Goal: Task Accomplishment & Management: Complete application form

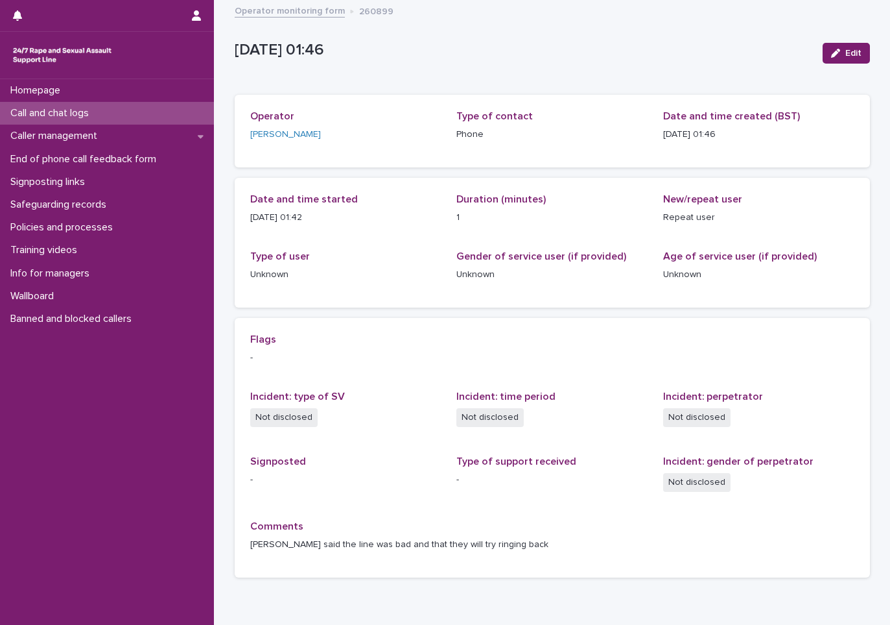
scroll to position [64, 0]
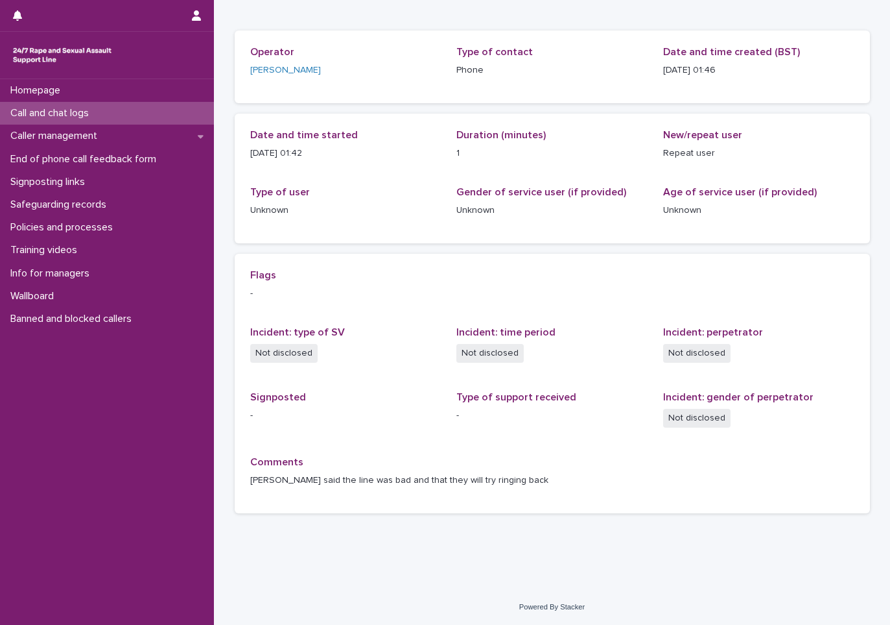
click at [91, 115] on p "Call and chat logs" at bounding box center [52, 113] width 94 height 12
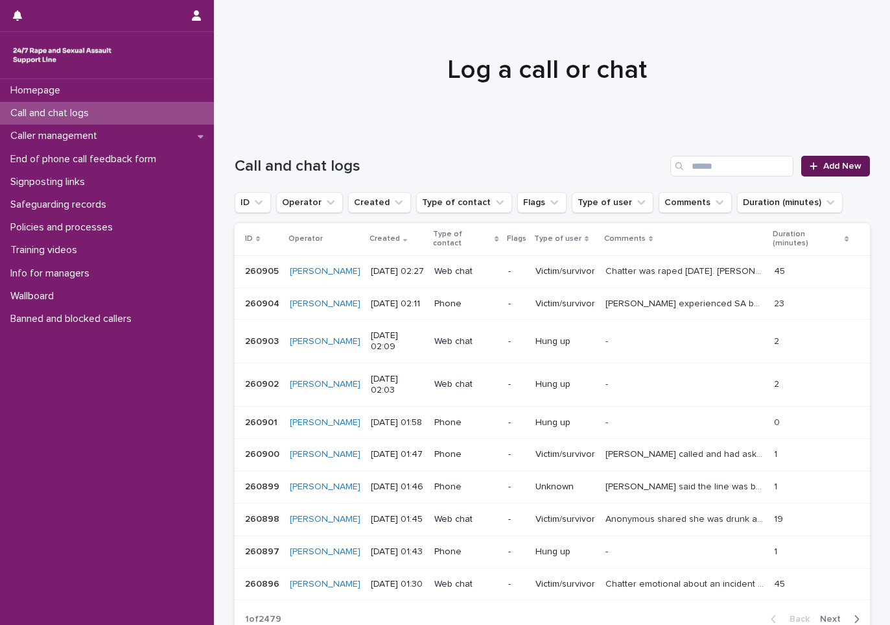
click at [829, 166] on span "Add New" at bounding box center [843, 165] width 38 height 9
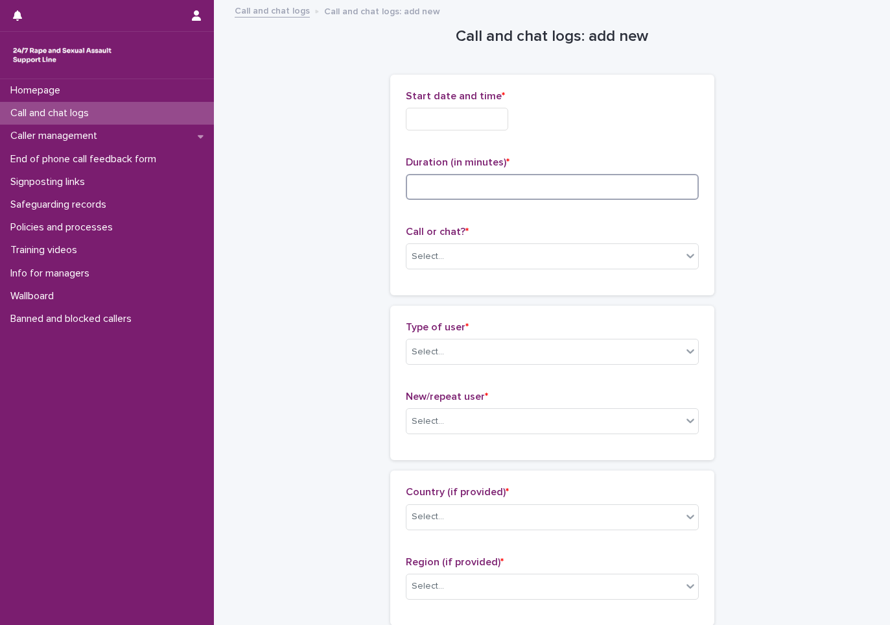
click at [466, 193] on input at bounding box center [552, 187] width 293 height 26
type input "**"
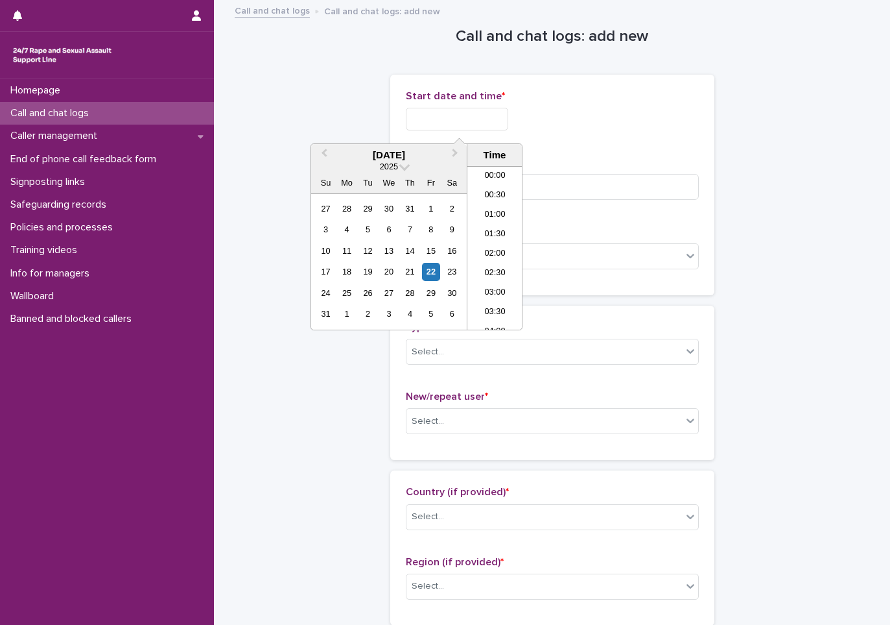
click at [422, 121] on input "text" at bounding box center [457, 119] width 102 height 23
click at [486, 229] on li "02:00" at bounding box center [495, 228] width 55 height 19
click at [493, 125] on input "**********" at bounding box center [457, 119] width 102 height 23
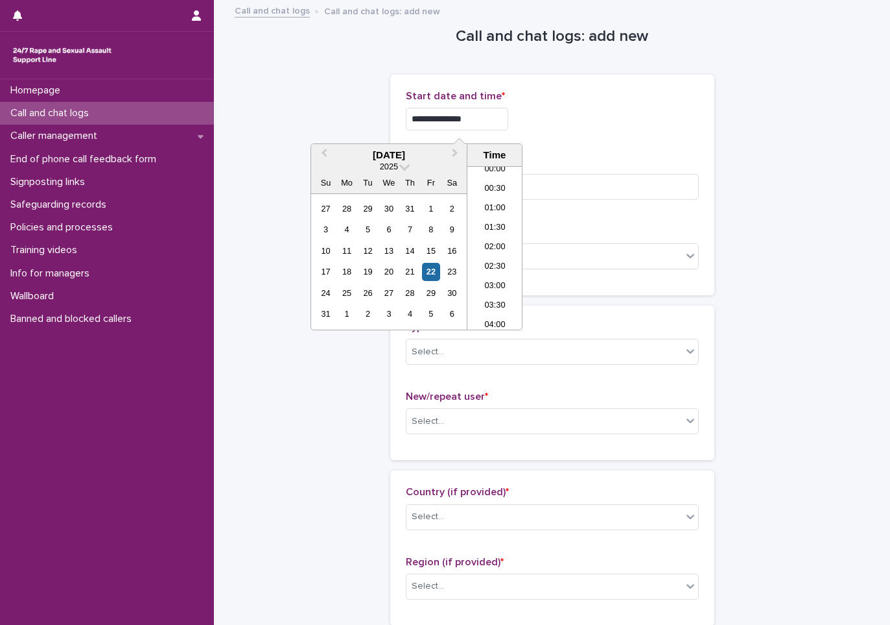
type input "**********"
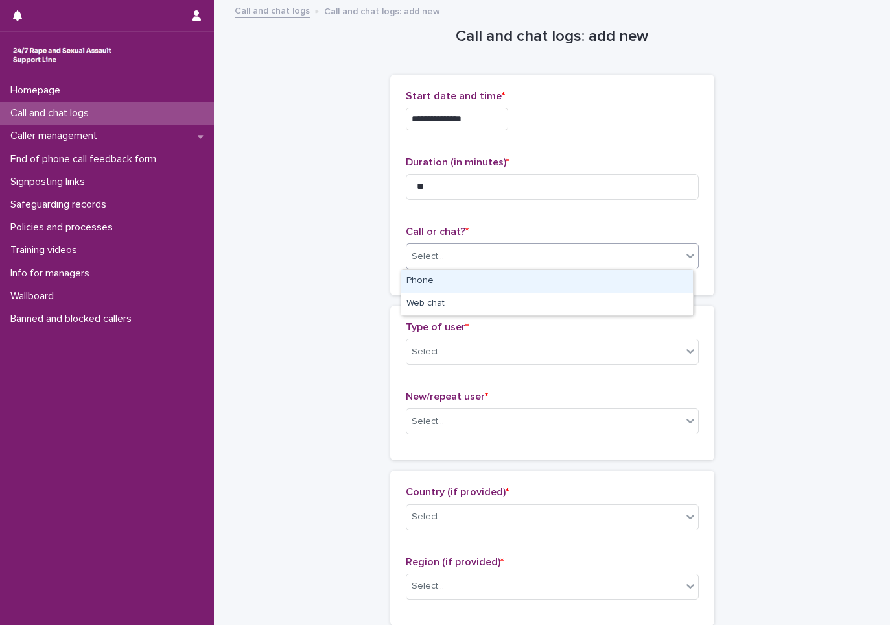
click at [433, 265] on div "Select..." at bounding box center [545, 256] width 276 height 21
click at [431, 288] on div "Phone" at bounding box center [547, 281] width 292 height 23
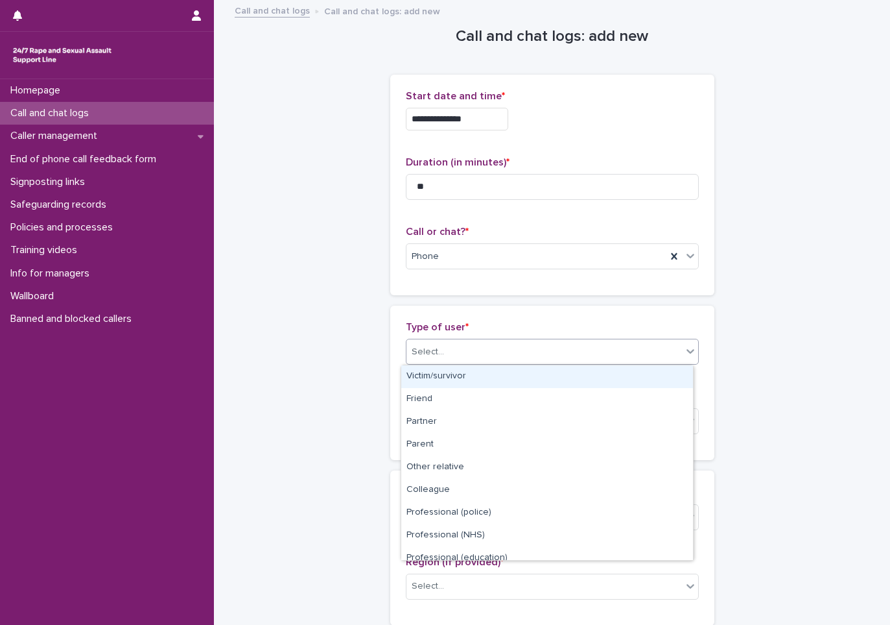
click at [424, 343] on div "Select..." at bounding box center [545, 351] width 276 height 21
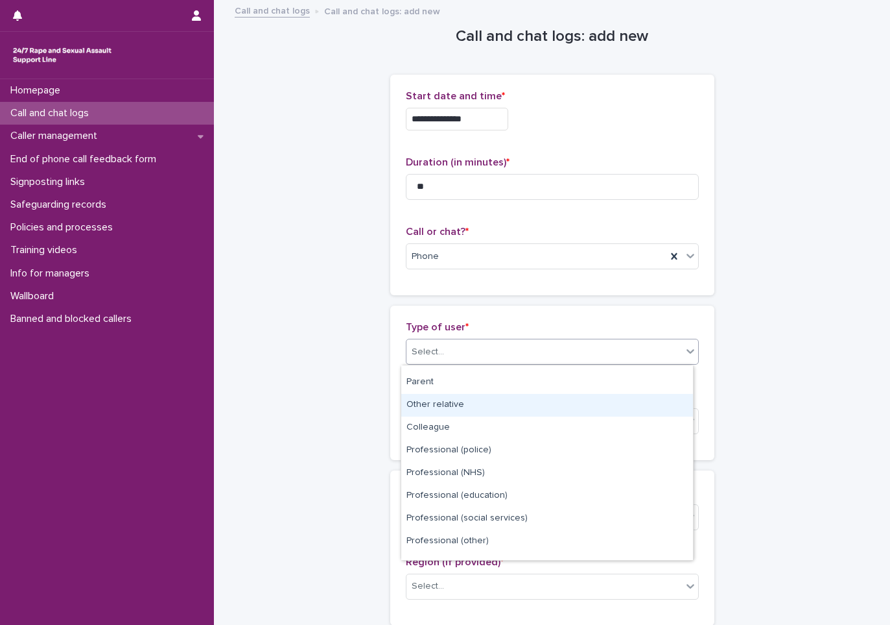
scroll to position [146, 0]
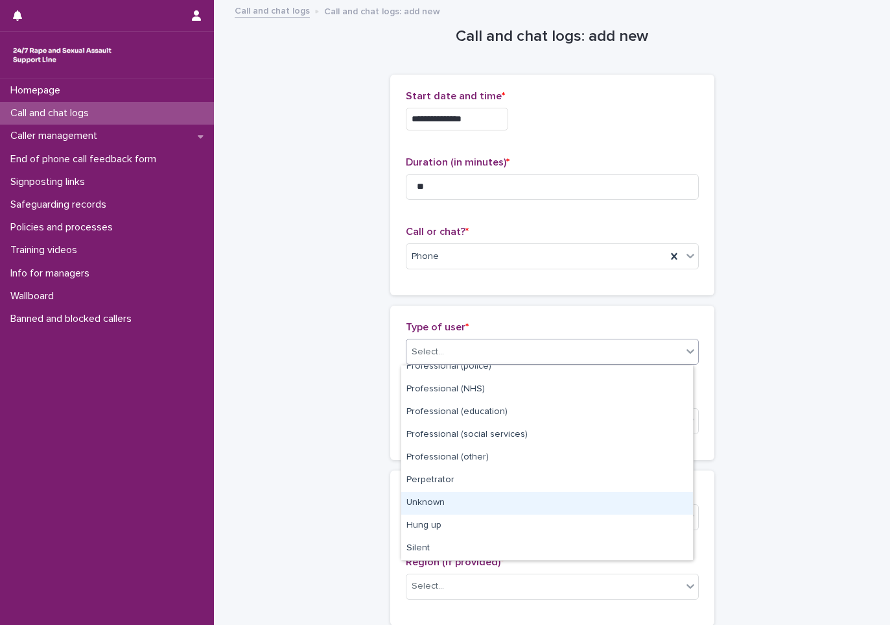
click at [444, 507] on div "Unknown" at bounding box center [547, 503] width 292 height 23
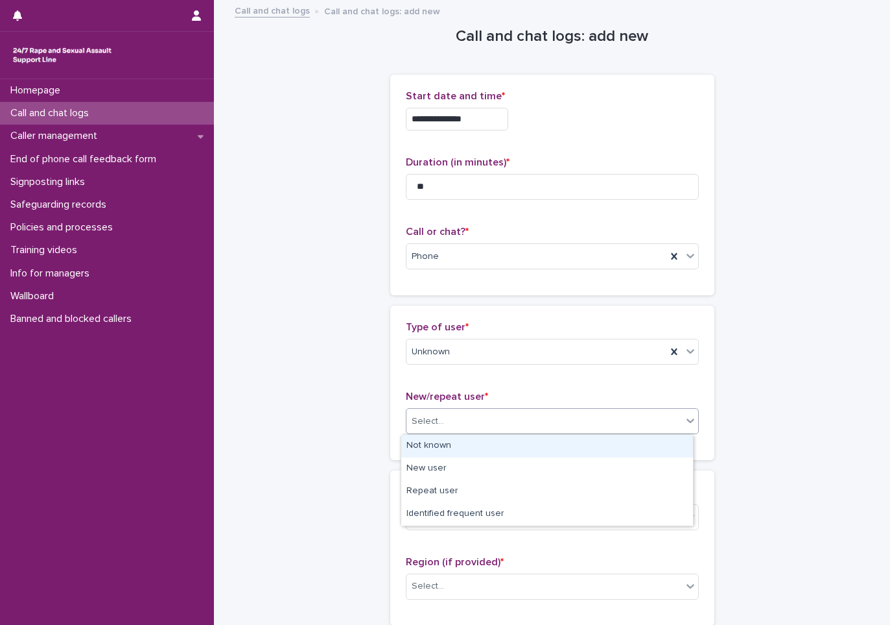
click at [465, 424] on div "Select..." at bounding box center [545, 421] width 276 height 21
click at [445, 445] on div "Not known" at bounding box center [547, 446] width 292 height 23
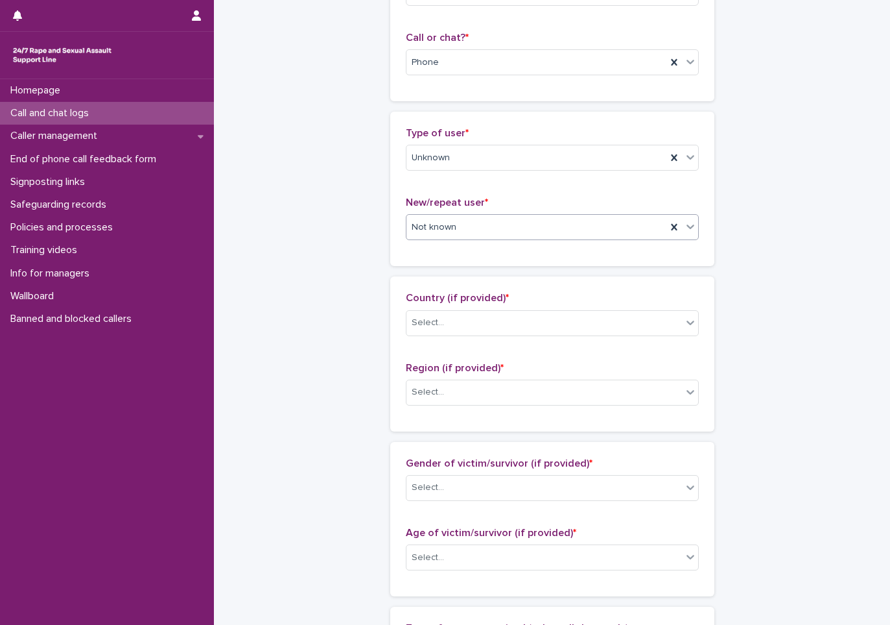
scroll to position [195, 0]
click at [455, 330] on div "Select..." at bounding box center [545, 321] width 276 height 21
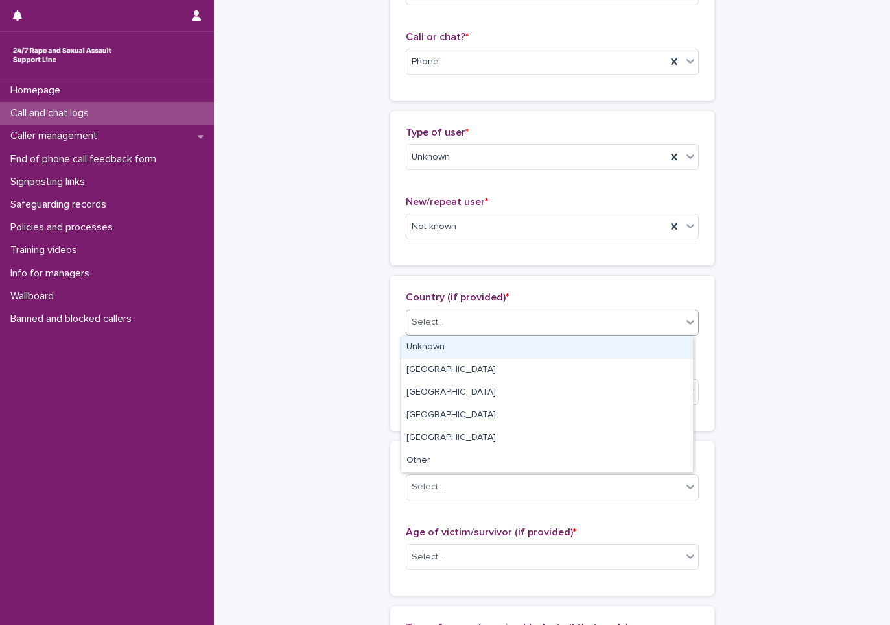
click at [448, 348] on div "Unknown" at bounding box center [547, 347] width 292 height 23
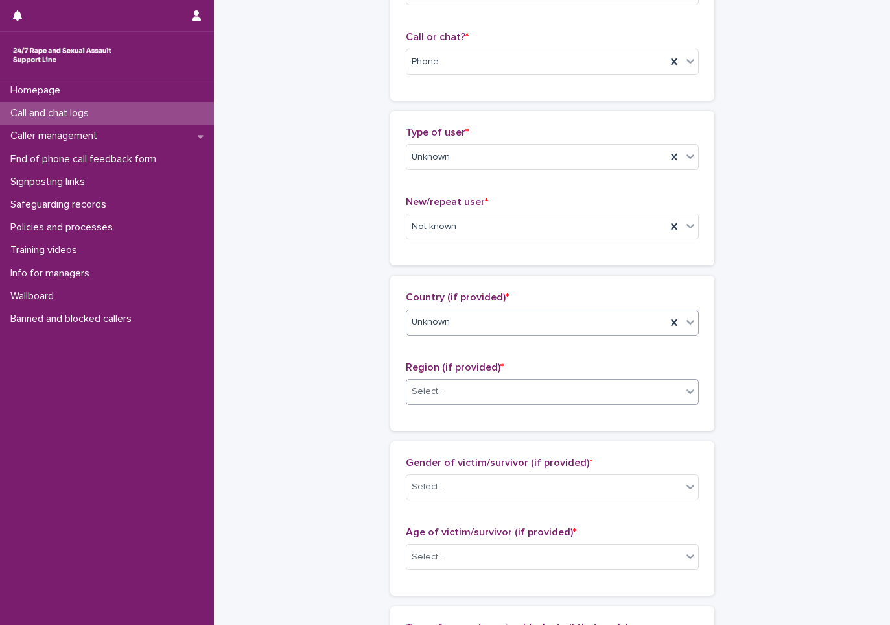
click at [436, 399] on div "Select..." at bounding box center [545, 391] width 276 height 21
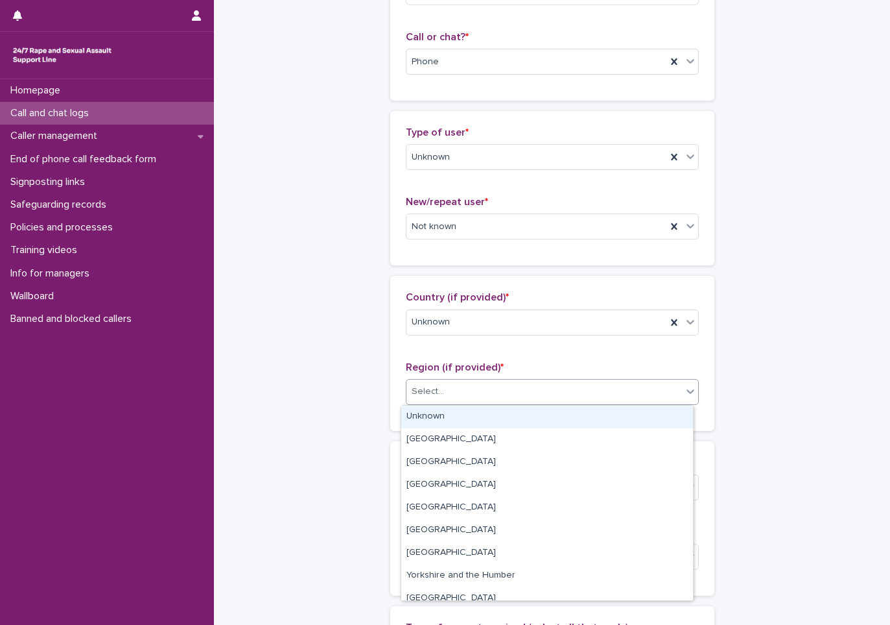
click at [436, 414] on div "Unknown" at bounding box center [547, 416] width 292 height 23
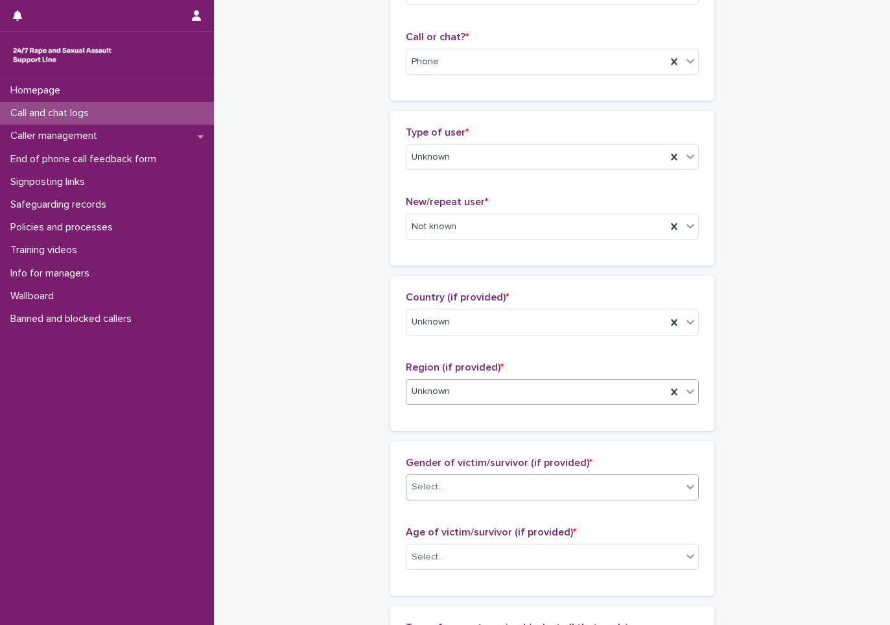
scroll to position [324, 0]
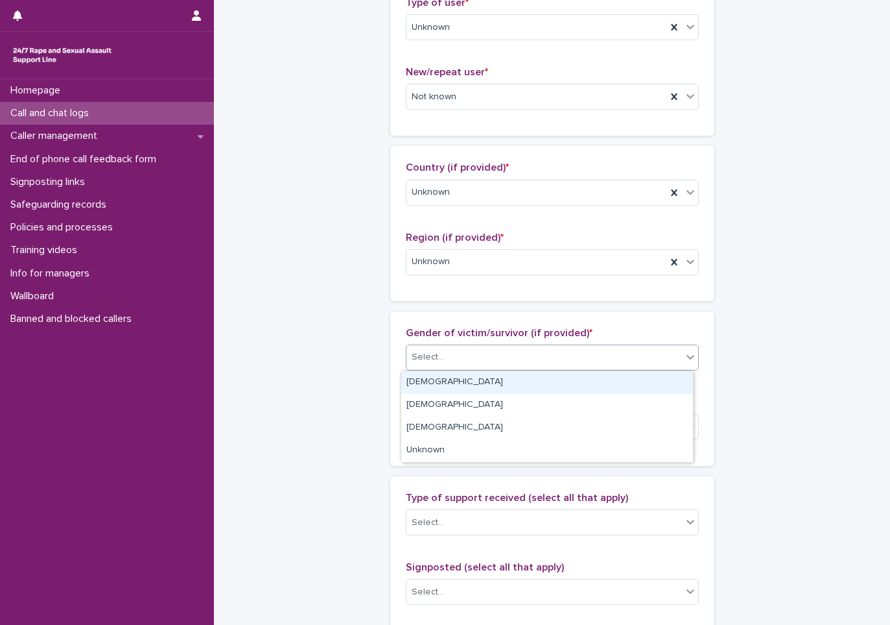
click at [446, 358] on div "Select..." at bounding box center [545, 356] width 276 height 21
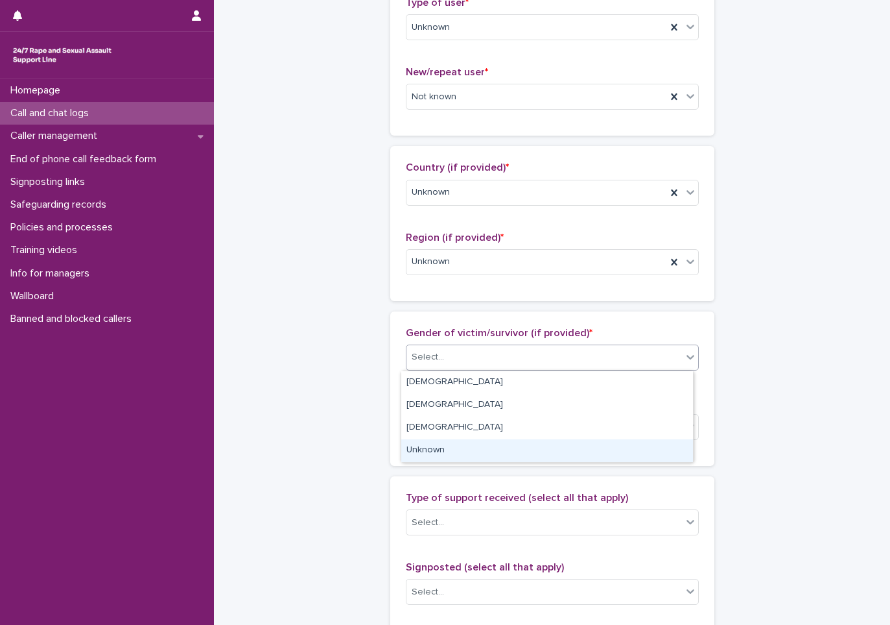
click at [427, 446] on div "Unknown" at bounding box center [547, 450] width 292 height 23
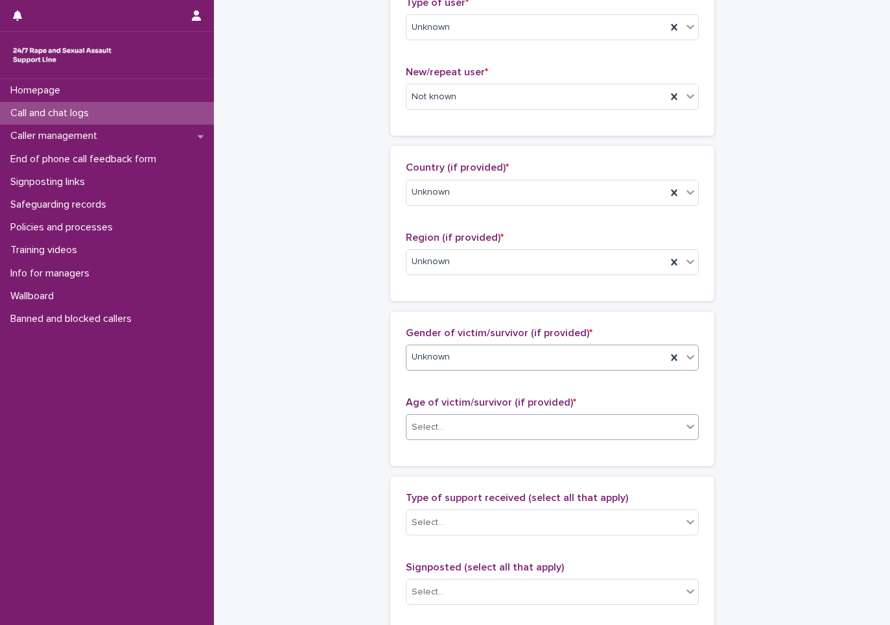
click at [435, 420] on div "Select..." at bounding box center [428, 427] width 32 height 14
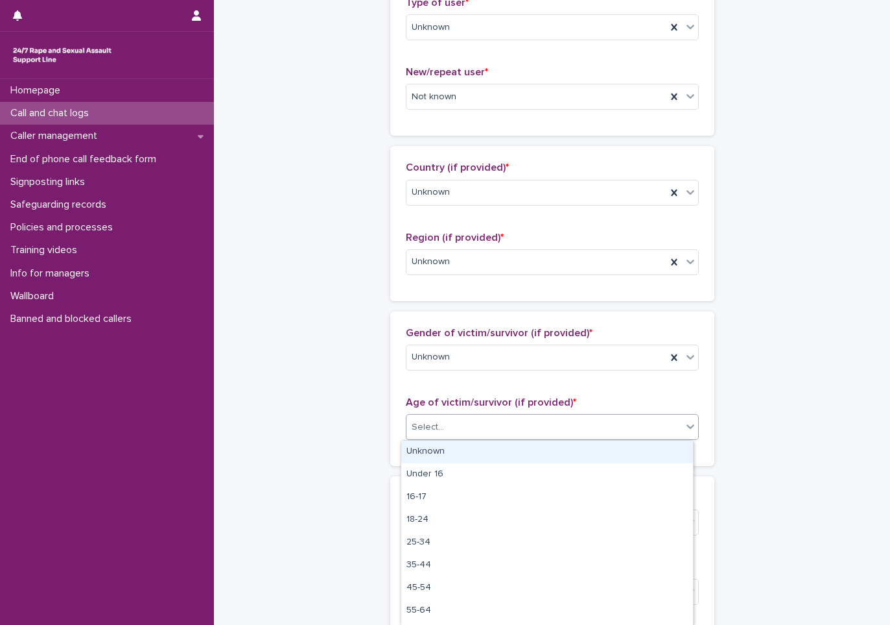
click at [427, 450] on div "Unknown" at bounding box center [547, 451] width 292 height 23
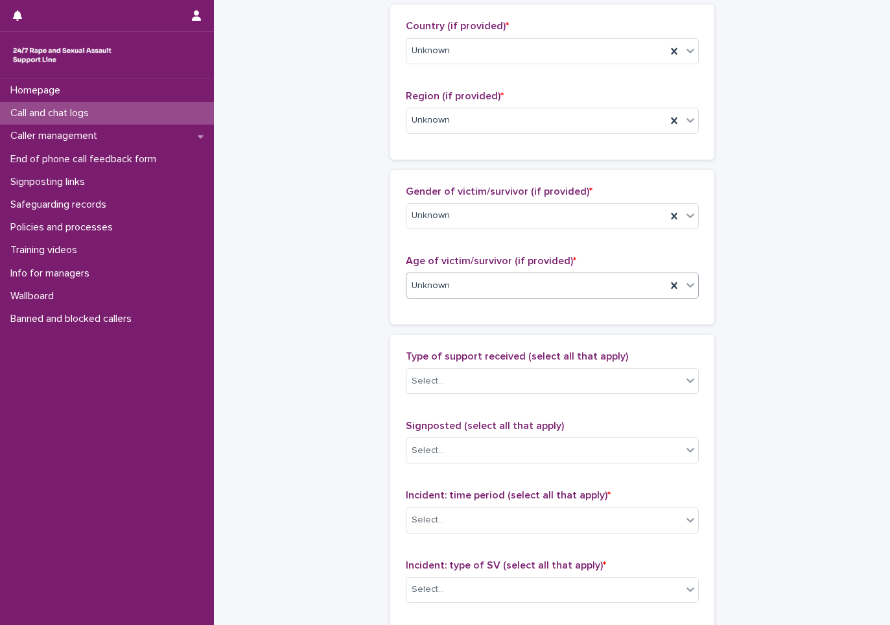
scroll to position [519, 0]
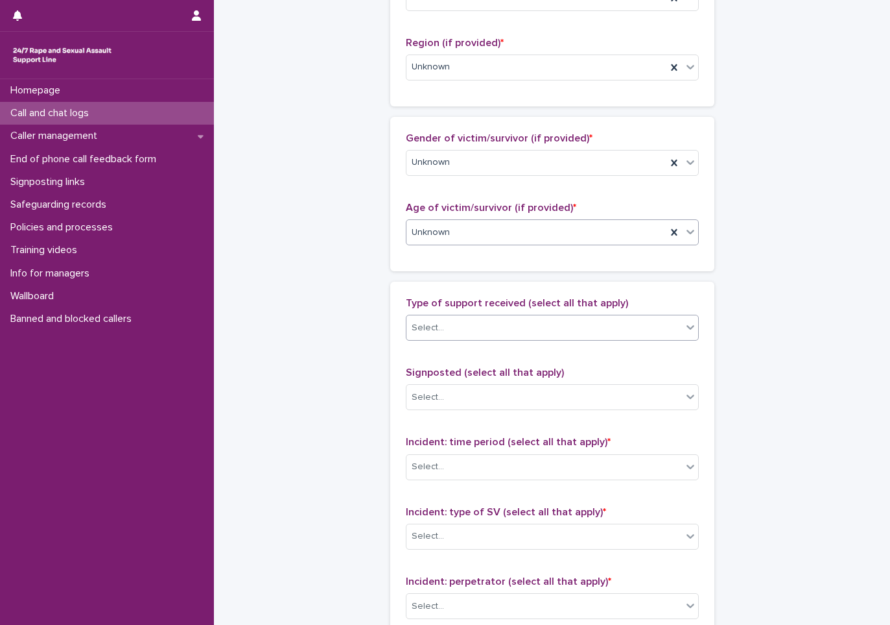
click at [445, 329] on div "Select..." at bounding box center [545, 327] width 276 height 21
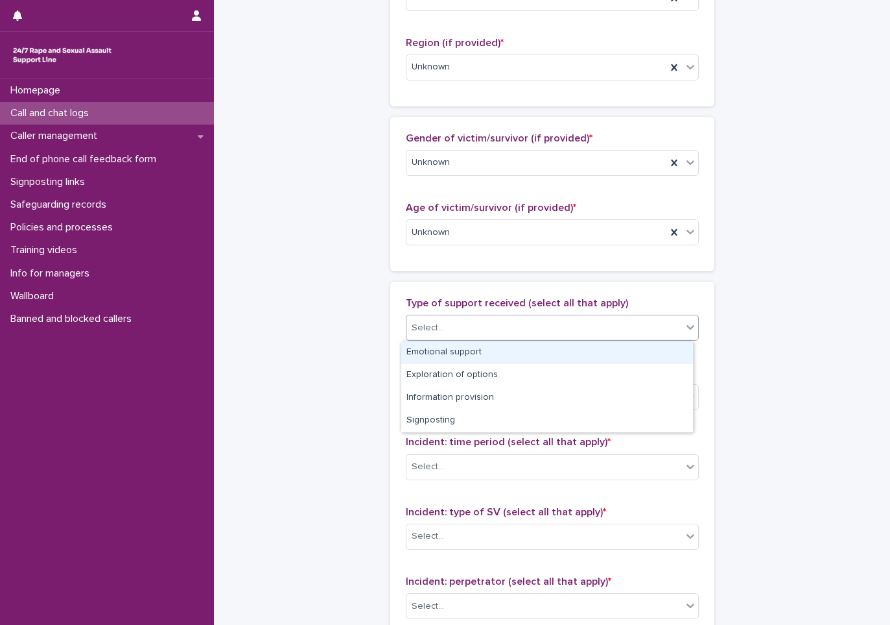
drag, startPoint x: 431, startPoint y: 388, endPoint x: 447, endPoint y: 349, distance: 42.8
click at [447, 349] on div "Emotional support" at bounding box center [547, 352] width 292 height 23
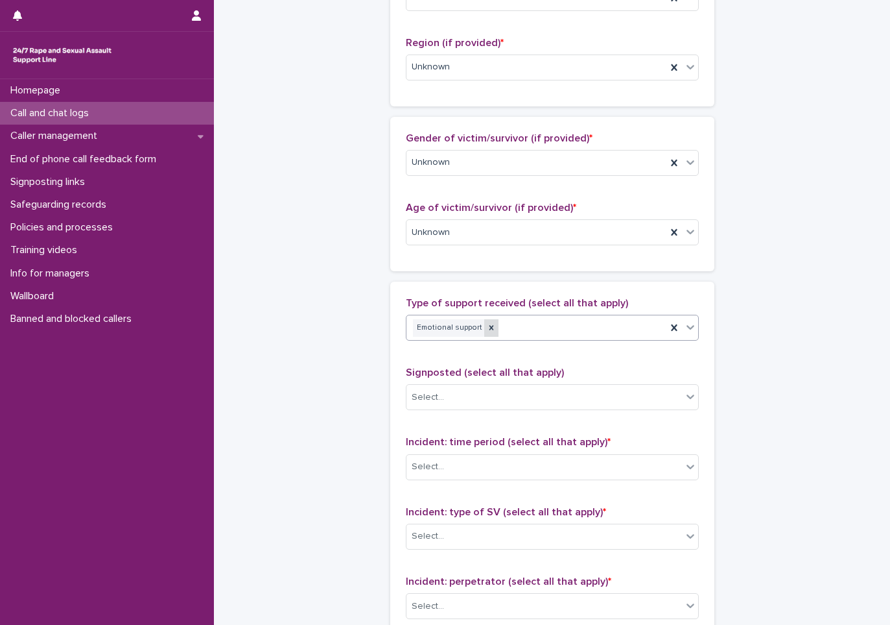
click at [487, 324] on icon at bounding box center [491, 327] width 9 height 9
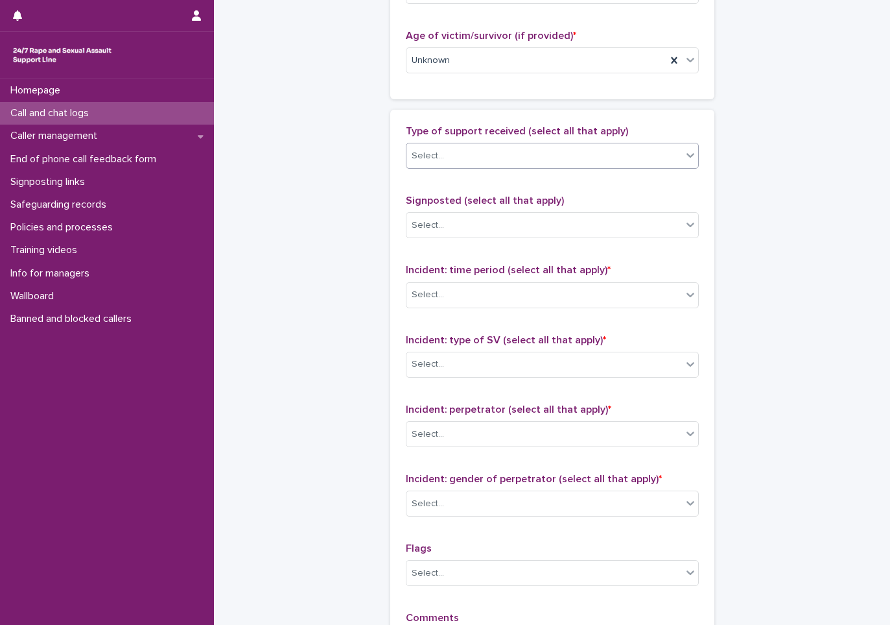
scroll to position [713, 0]
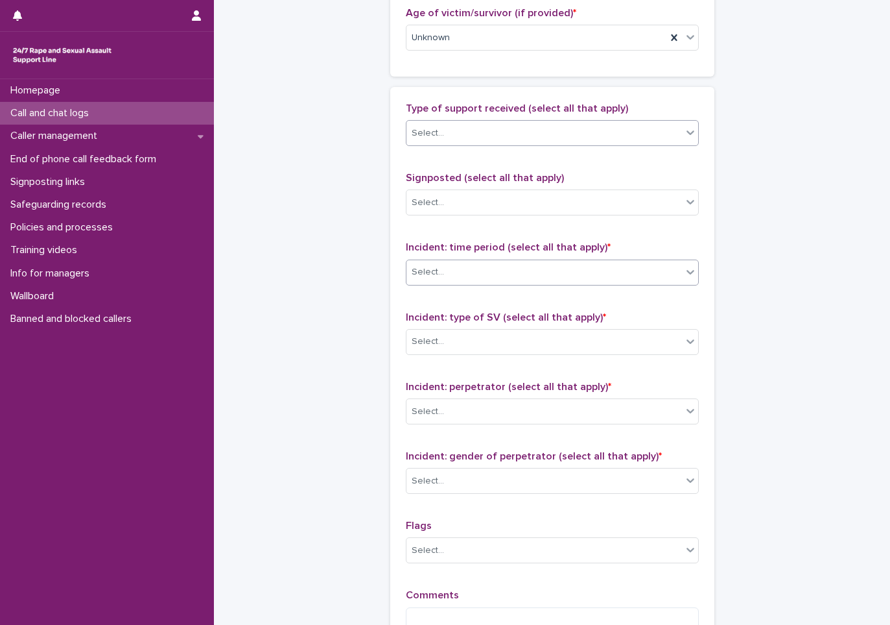
click at [450, 273] on div "Select..." at bounding box center [545, 271] width 276 height 21
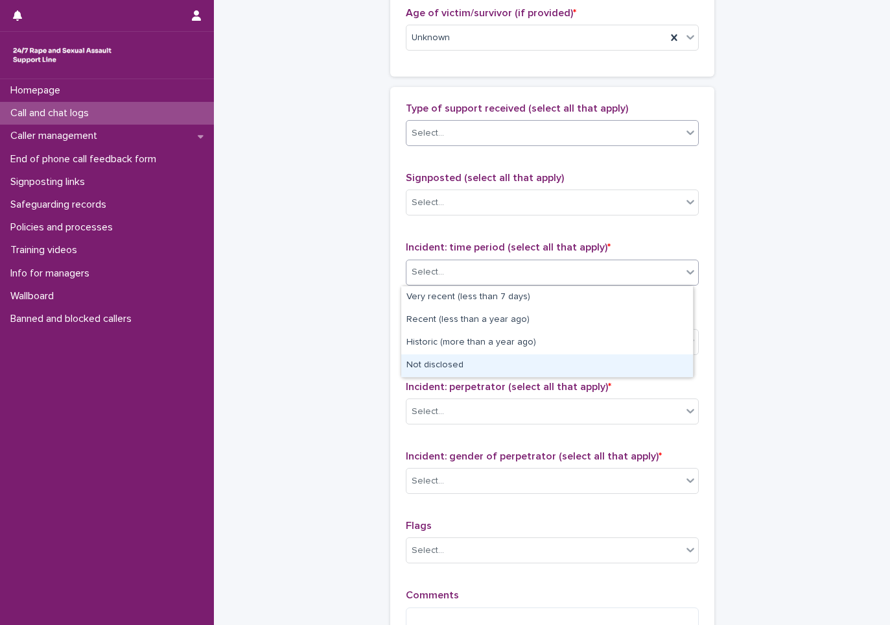
click at [446, 359] on div "Not disclosed" at bounding box center [547, 365] width 292 height 23
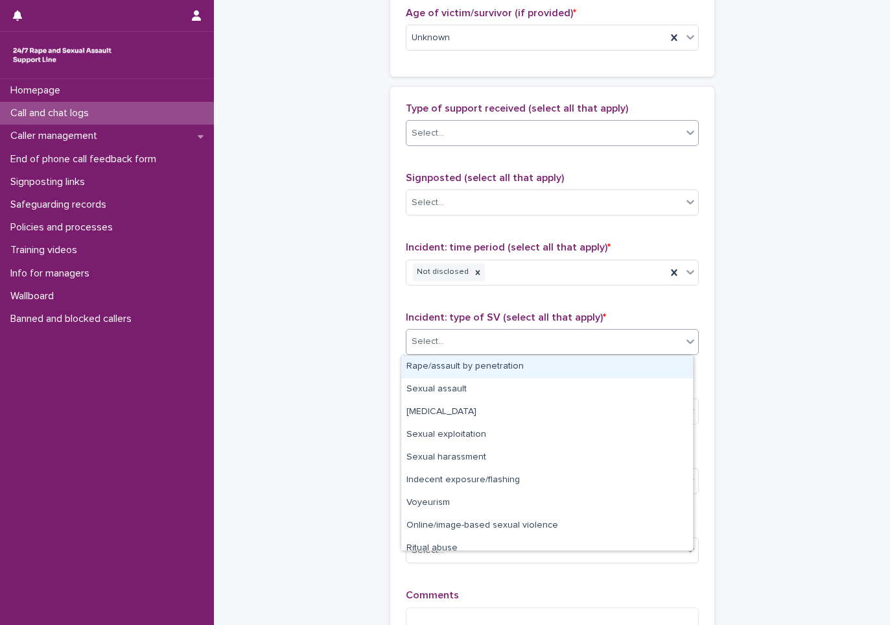
click at [455, 344] on div "Select..." at bounding box center [545, 341] width 276 height 21
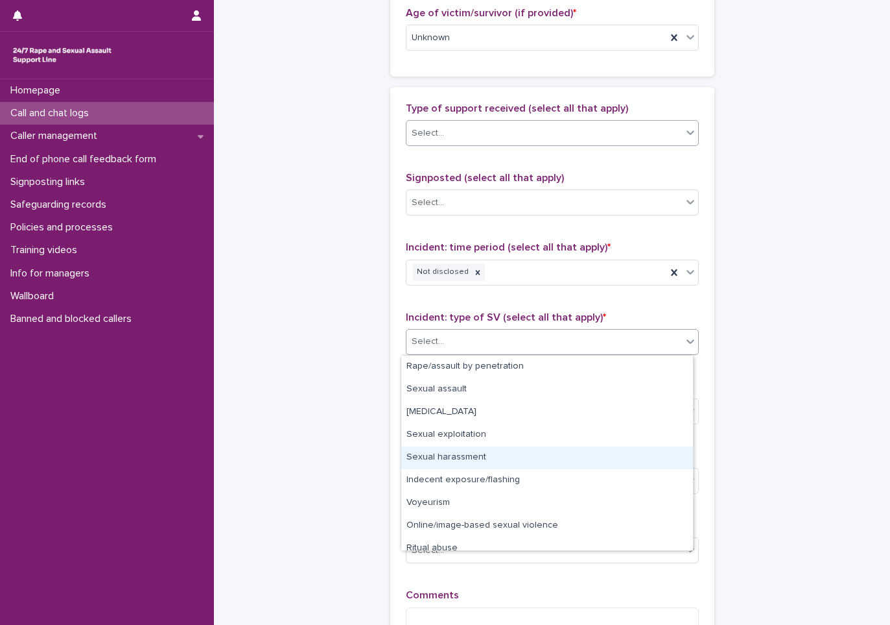
scroll to position [32, 0]
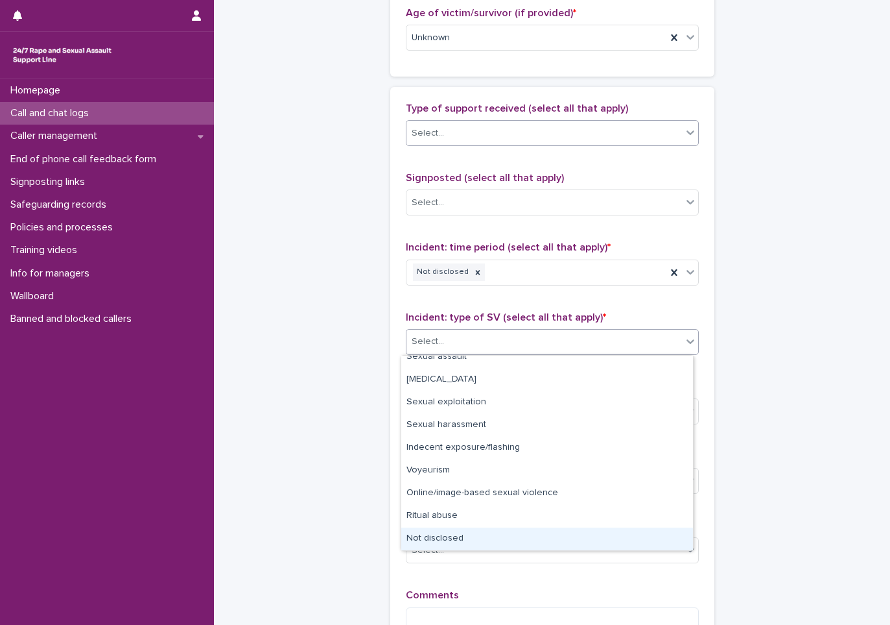
click at [428, 536] on div "Not disclosed" at bounding box center [547, 538] width 292 height 23
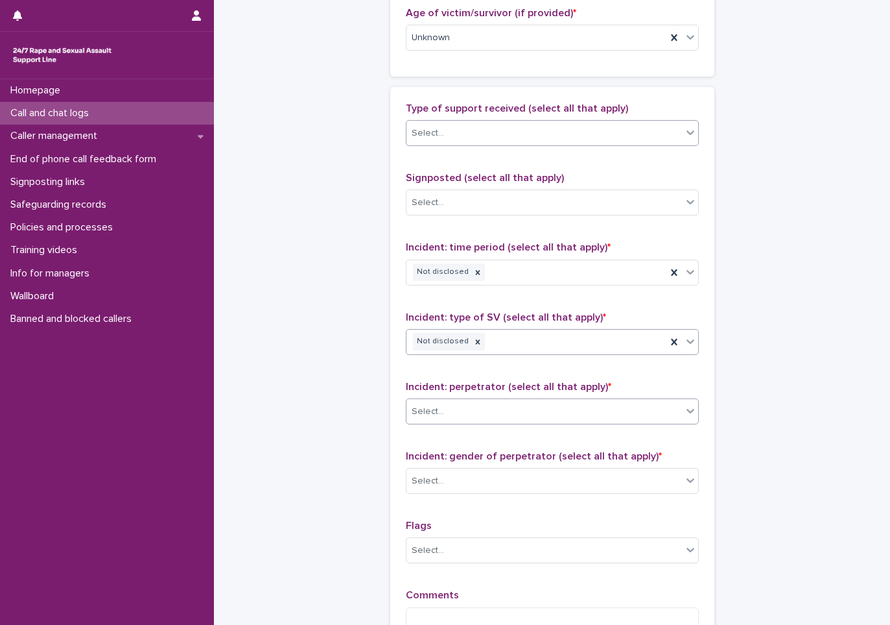
click at [470, 416] on div "Select..." at bounding box center [545, 411] width 276 height 21
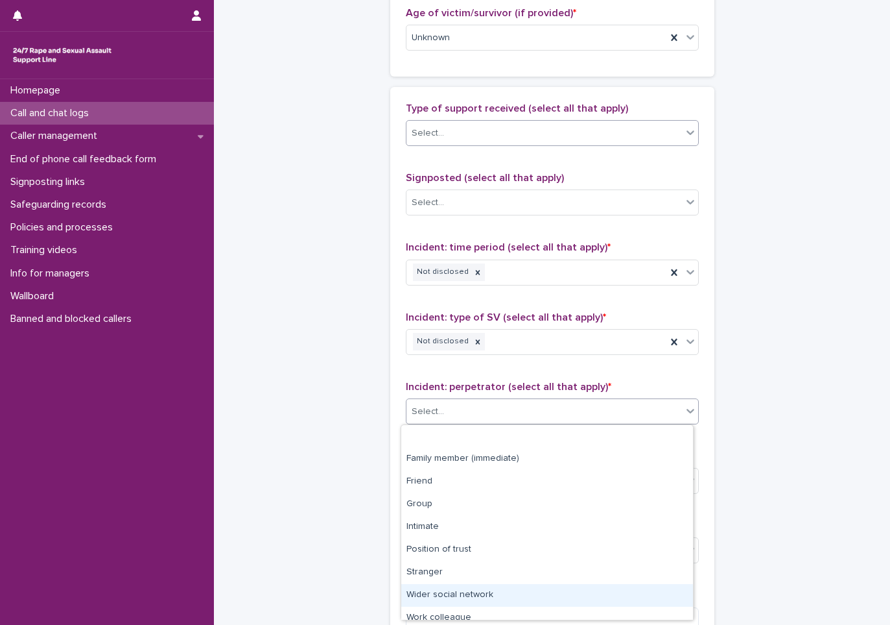
scroll to position [55, 0]
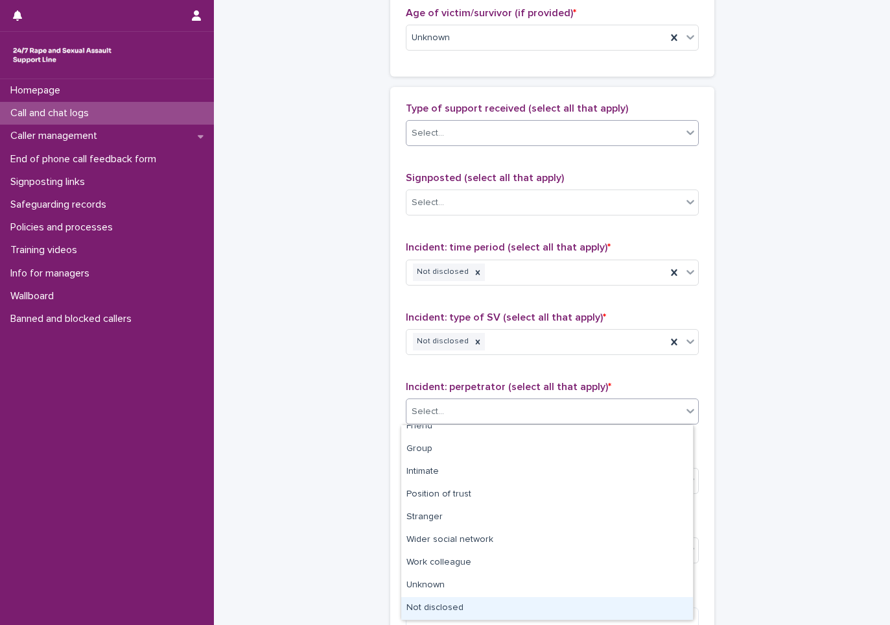
click at [464, 607] on div "Not disclosed" at bounding box center [547, 608] width 292 height 23
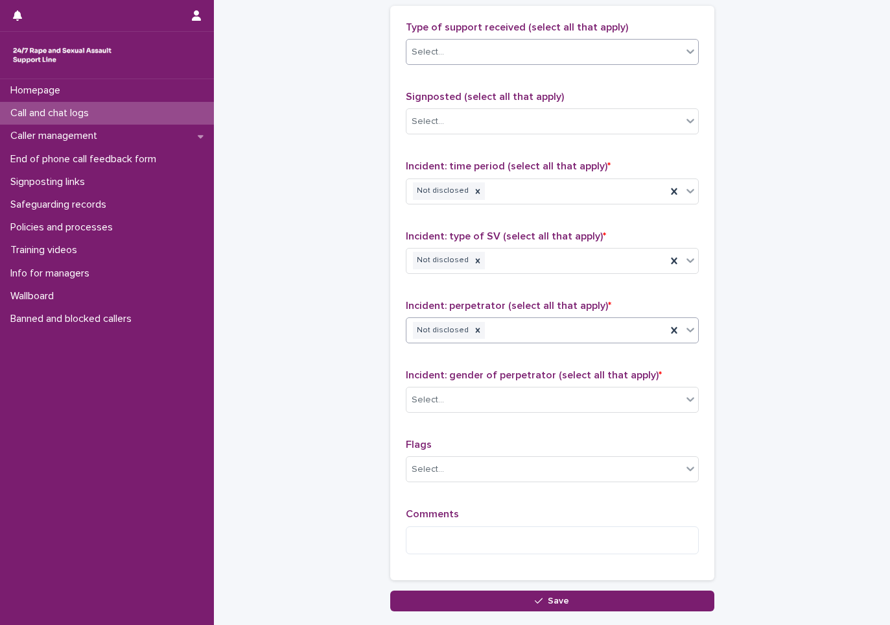
scroll to position [882, 0]
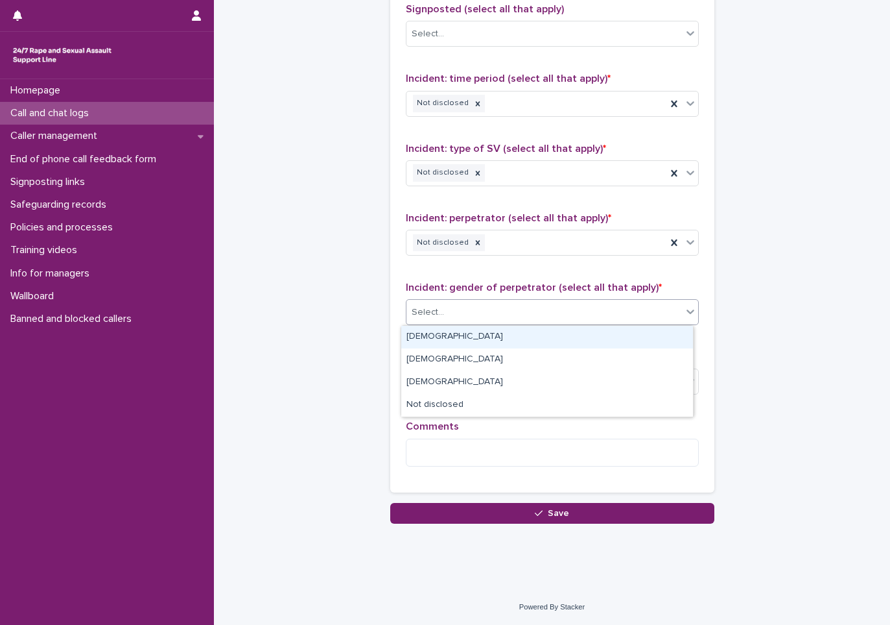
click at [488, 313] on div "Select..." at bounding box center [545, 312] width 276 height 21
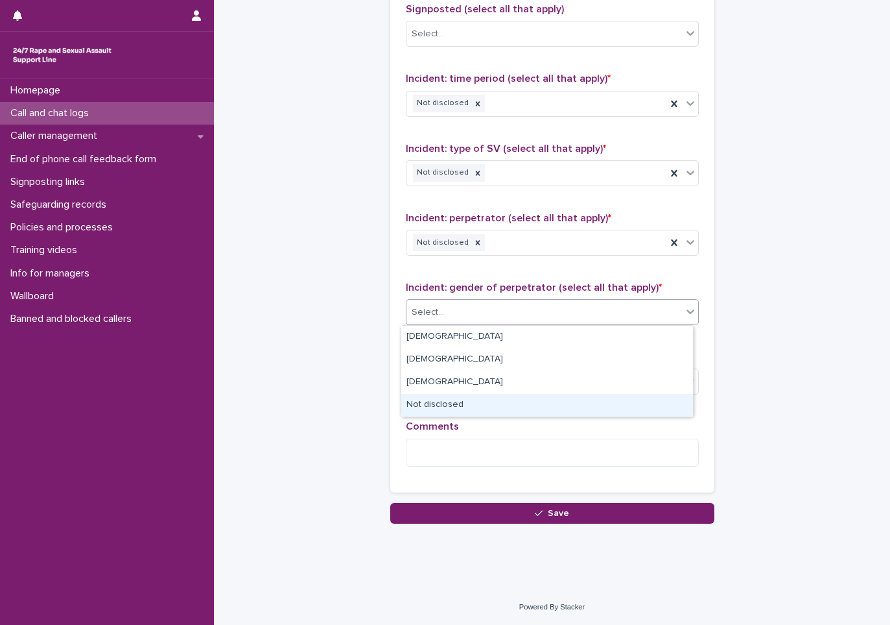
click at [437, 407] on div "Not disclosed" at bounding box center [547, 405] width 292 height 23
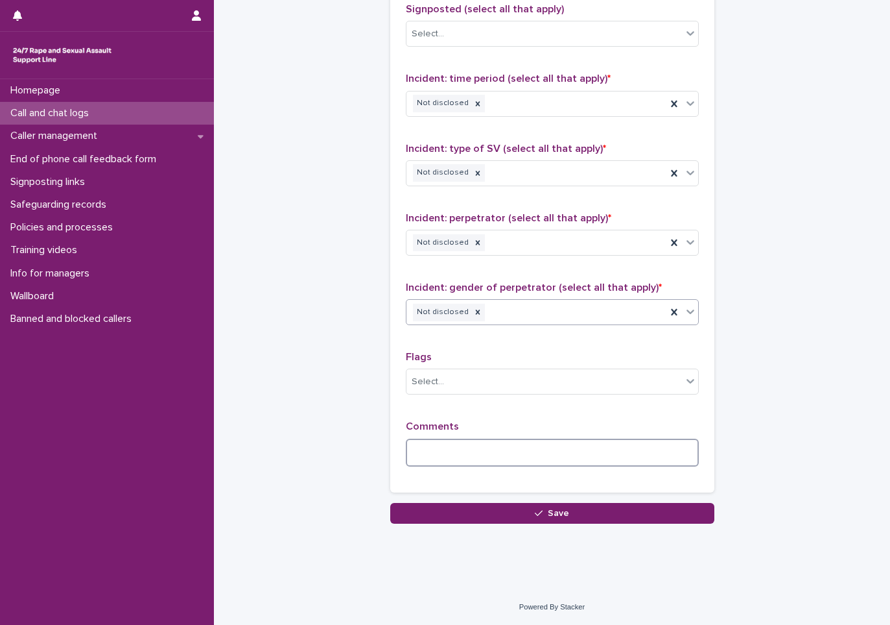
click at [466, 457] on textarea at bounding box center [552, 452] width 293 height 28
click at [441, 453] on textarea at bounding box center [552, 452] width 293 height 28
click at [663, 462] on textarea "**********" at bounding box center [552, 452] width 293 height 28
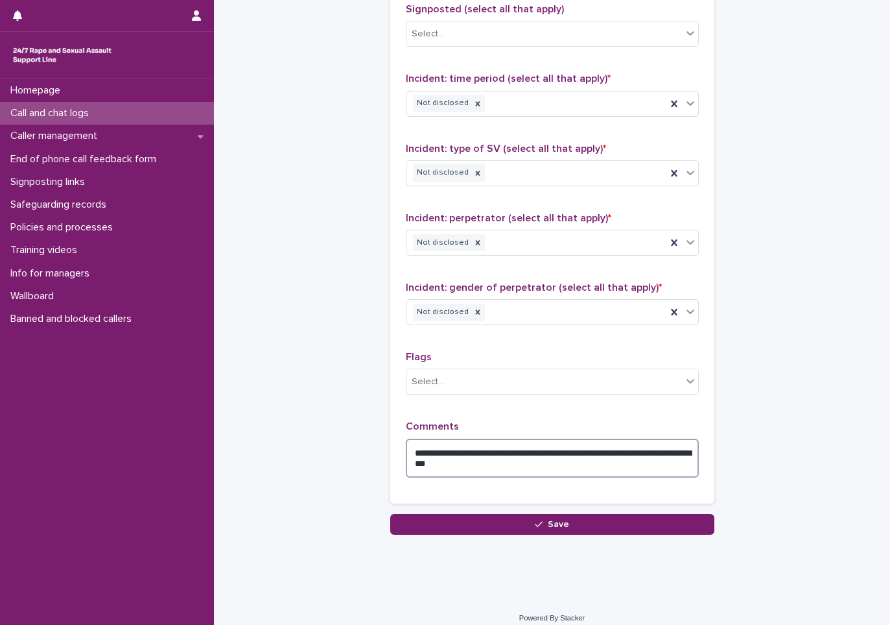
click at [515, 470] on textarea "**********" at bounding box center [552, 457] width 293 height 39
click at [623, 462] on textarea "**********" at bounding box center [552, 457] width 293 height 39
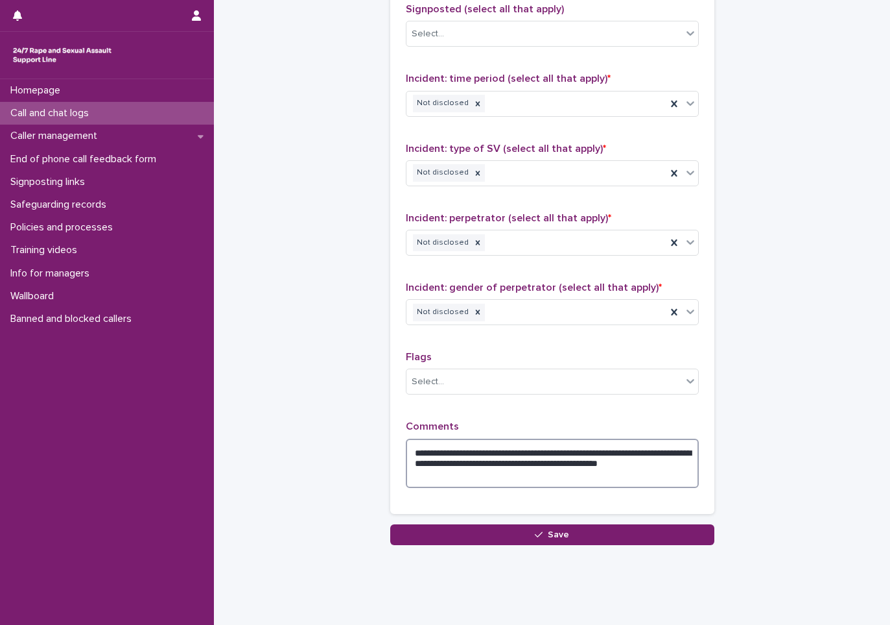
click at [446, 476] on textarea "**********" at bounding box center [552, 462] width 293 height 49
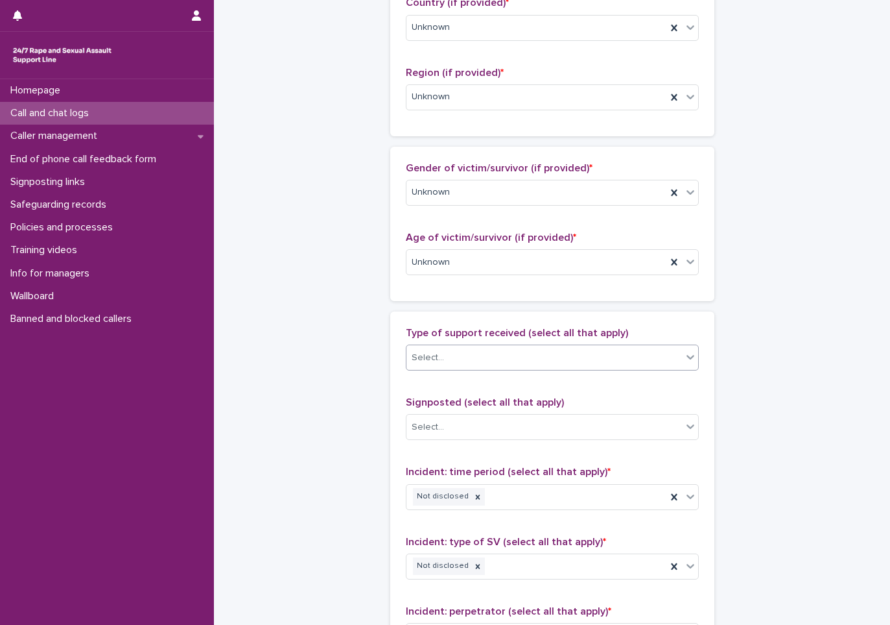
scroll to position [519, 0]
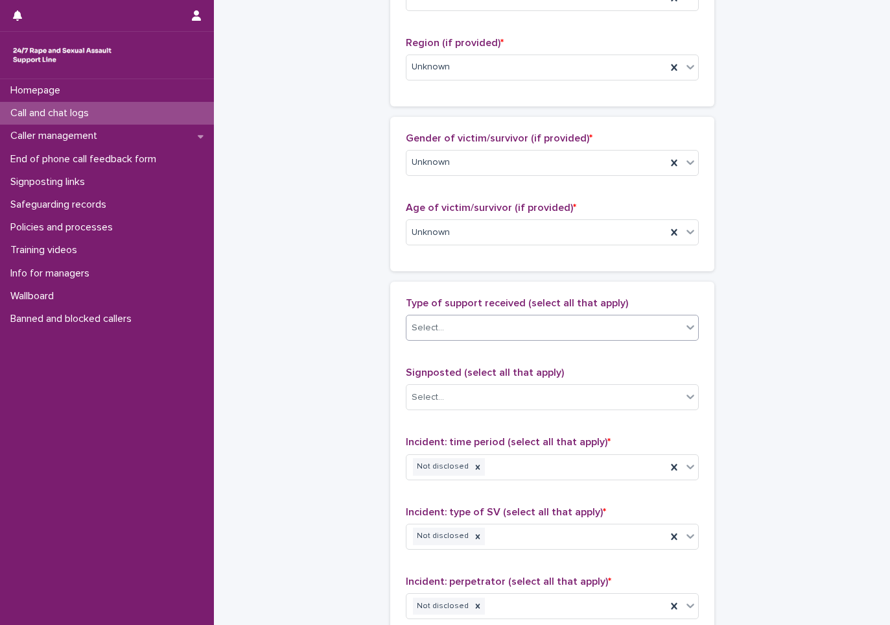
click at [464, 329] on div "Select..." at bounding box center [545, 327] width 276 height 21
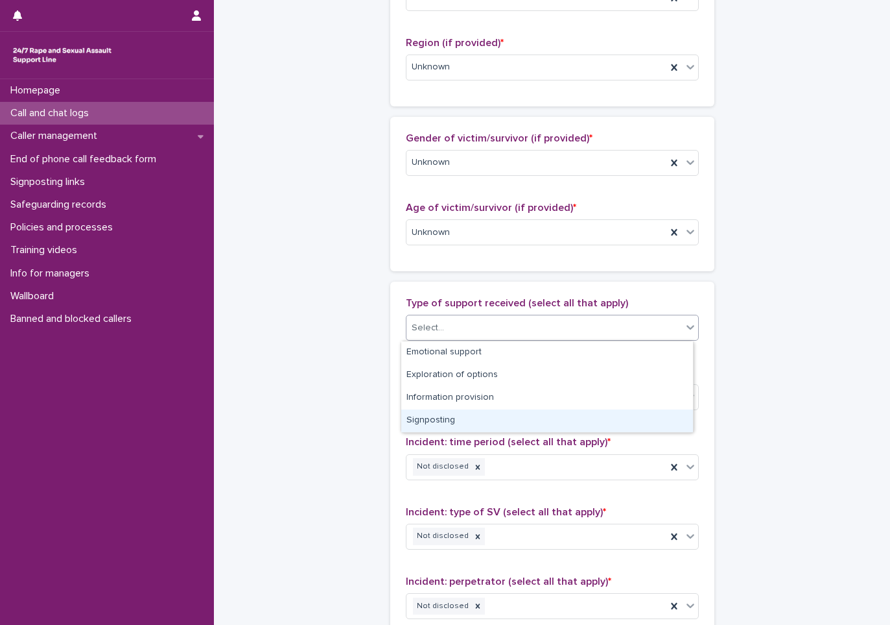
click at [353, 414] on div "**********" at bounding box center [553, 200] width 636 height 1437
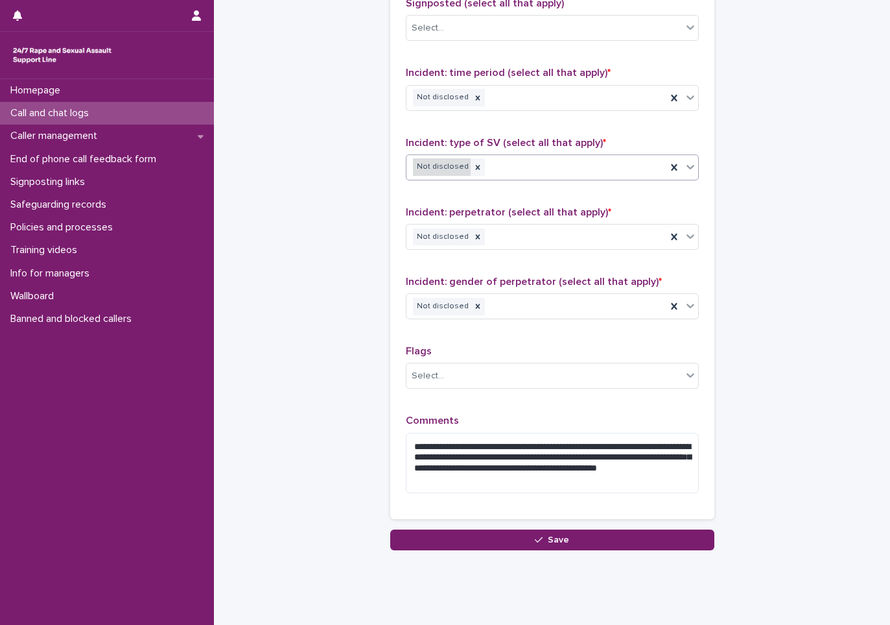
scroll to position [908, 0]
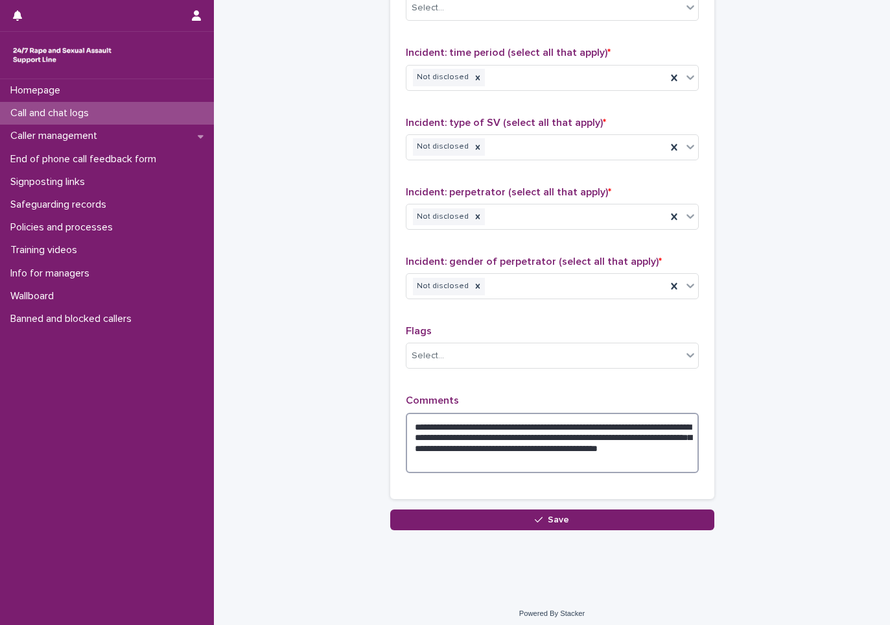
click at [462, 437] on textarea "**********" at bounding box center [552, 442] width 293 height 60
click at [407, 438] on textarea "**********" at bounding box center [552, 442] width 293 height 60
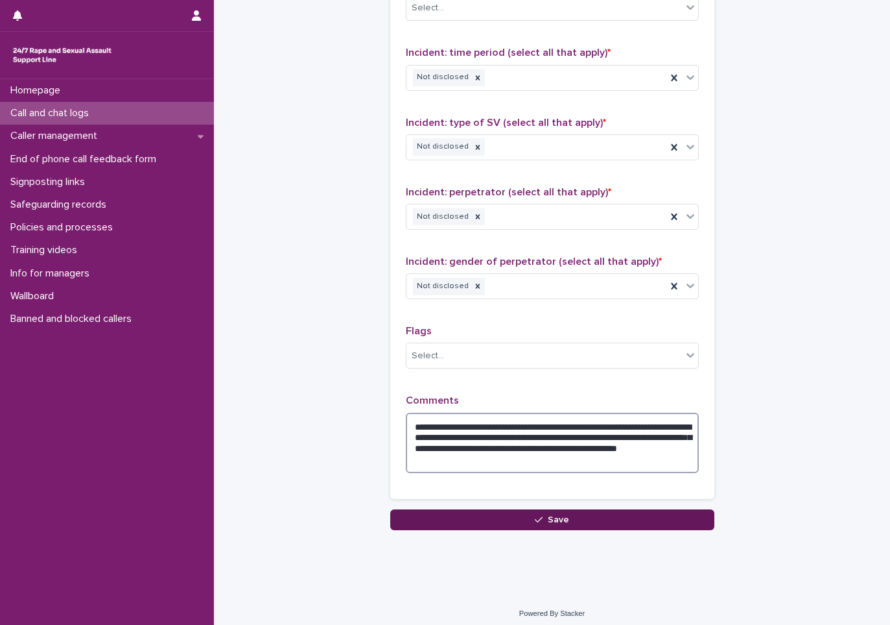
type textarea "**********"
click at [548, 521] on span "Save" at bounding box center [558, 519] width 21 height 9
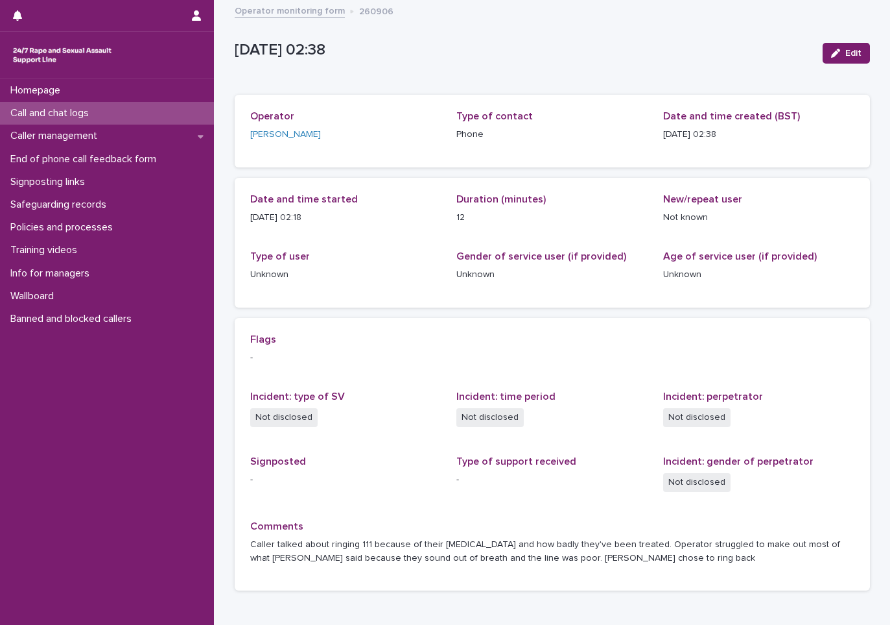
click at [104, 119] on div "Call and chat logs" at bounding box center [107, 113] width 214 height 23
